Goal: Transaction & Acquisition: Purchase product/service

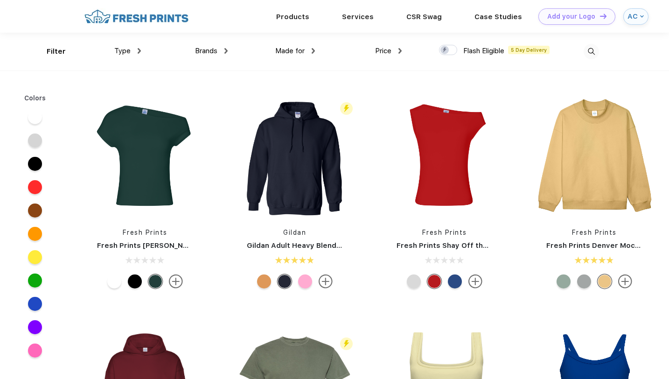
scroll to position [0, 0]
click at [139, 49] on img at bounding box center [139, 51] width 3 height 6
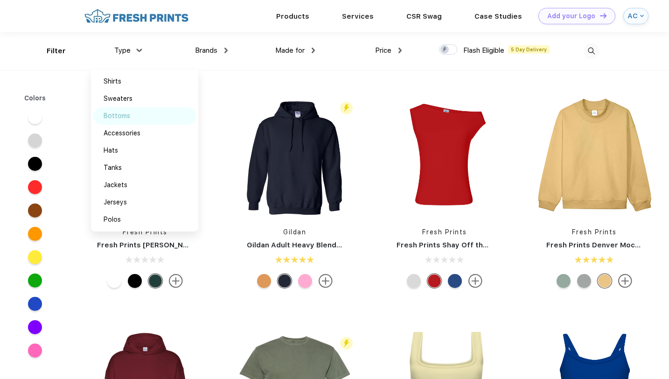
click at [129, 116] on div "Bottoms" at bounding box center [117, 116] width 27 height 10
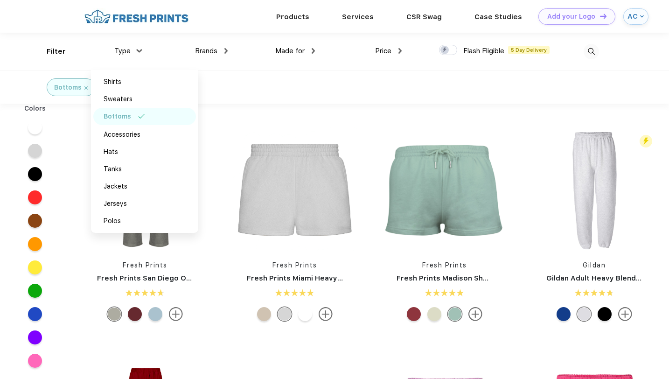
click at [320, 100] on div "Bottoms" at bounding box center [334, 86] width 669 height 33
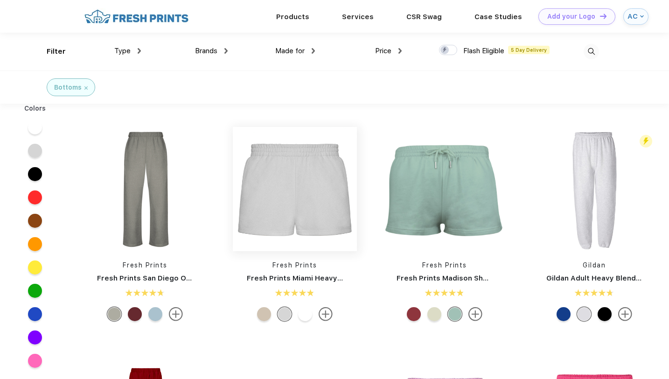
click at [334, 194] on img at bounding box center [295, 189] width 124 height 124
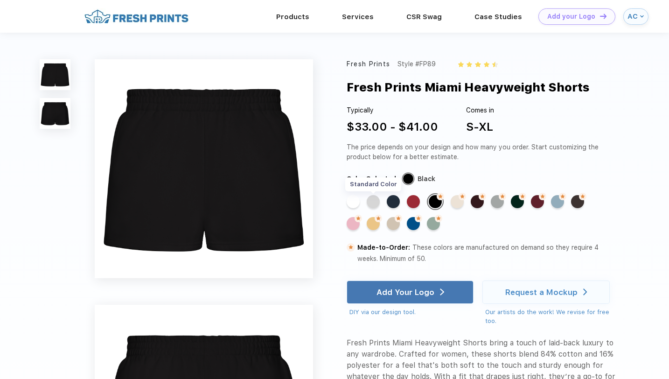
click at [376, 199] on div "Standard Color" at bounding box center [373, 201] width 13 height 13
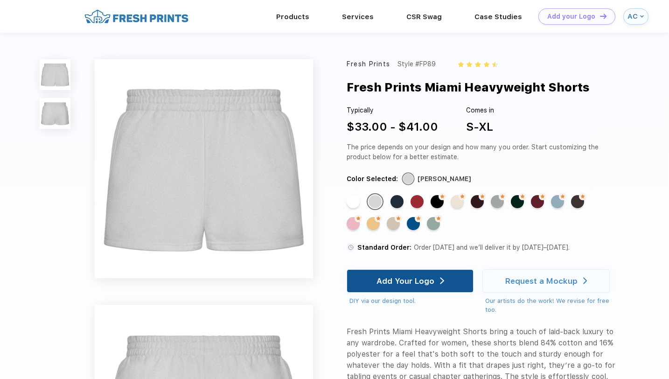
click at [390, 273] on div "Add Your Logo" at bounding box center [410, 281] width 68 height 22
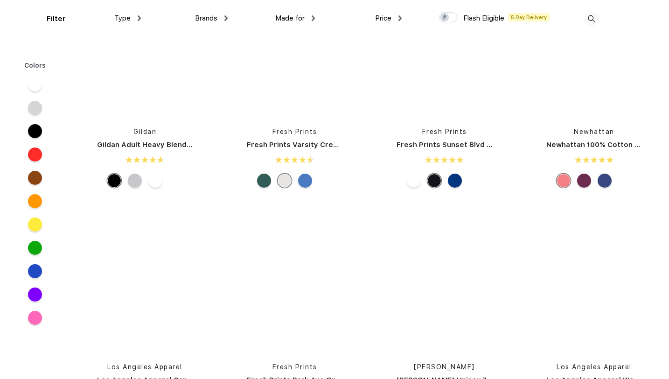
scroll to position [1588, 0]
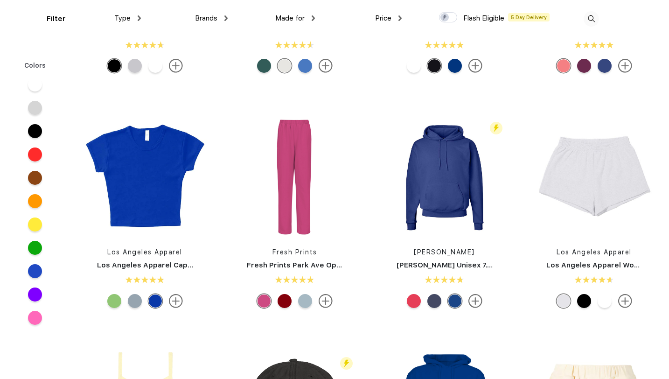
click at [138, 20] on img at bounding box center [139, 18] width 3 height 6
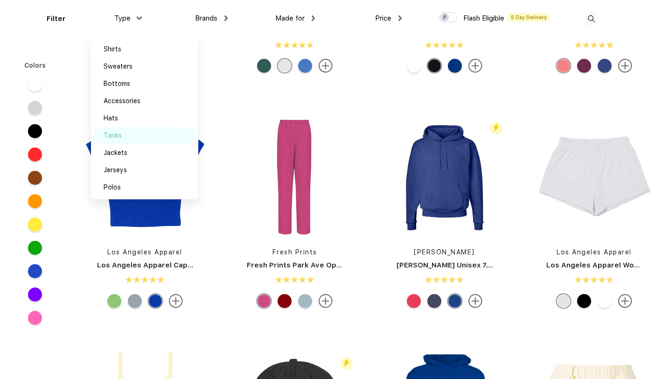
click at [125, 138] on div "Tanks" at bounding box center [144, 135] width 103 height 17
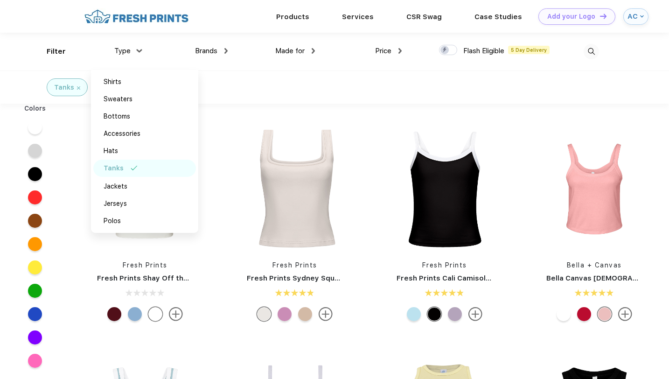
click at [314, 105] on div "Fresh Prints Fresh Prints Shay Off the Shoulder Tank Fresh Prints Fresh Prints …" at bounding box center [369, 365] width 599 height 522
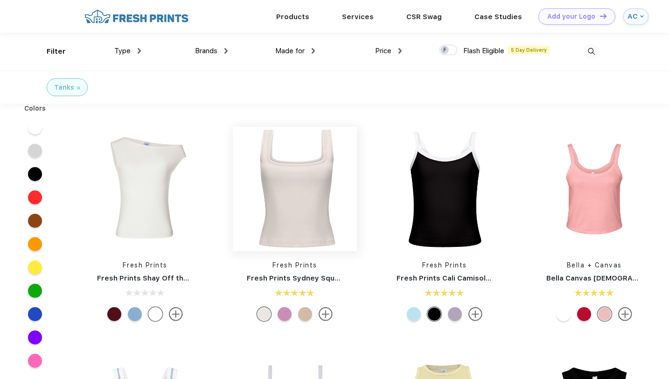
click at [313, 178] on img at bounding box center [295, 189] width 124 height 124
